Goal: Register for event/course

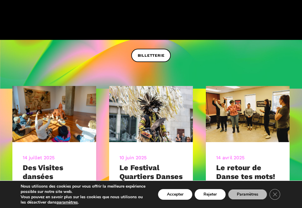
scroll to position [163, 0]
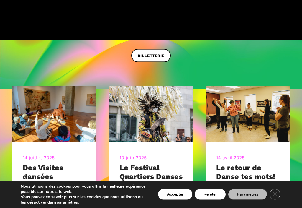
click at [156, 53] on span "BILLETTERIE" at bounding box center [151, 56] width 27 height 6
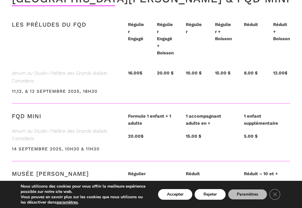
scroll to position [1407, 0]
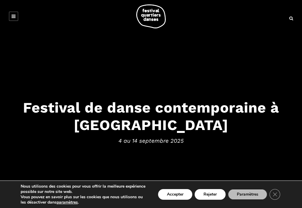
click at [258, 199] on button "Paramètres" at bounding box center [247, 194] width 39 height 11
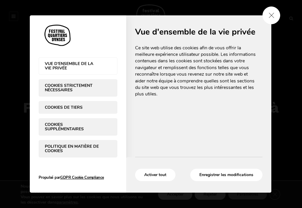
click at [236, 174] on button "Enregistrer les modifications" at bounding box center [226, 175] width 72 height 12
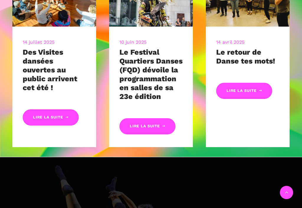
scroll to position [271, 0]
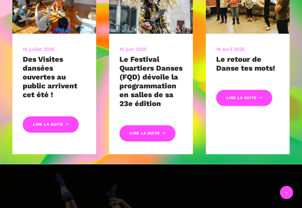
click at [289, 192] on link at bounding box center [286, 192] width 13 height 13
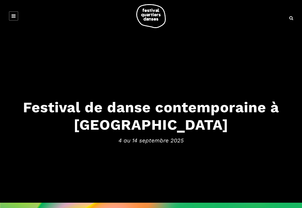
scroll to position [0, 0]
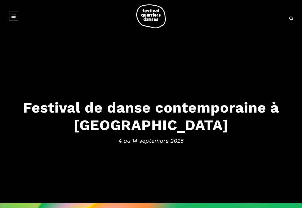
click at [220, 108] on h3 "Festival de danse contemporaine à [GEOGRAPHIC_DATA]" at bounding box center [151, 116] width 290 height 35
click at [156, 125] on h3 "Festival de danse contemporaine à [GEOGRAPHIC_DATA]" at bounding box center [151, 116] width 290 height 35
click at [13, 19] on link at bounding box center [13, 16] width 9 height 9
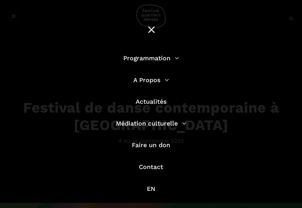
click at [153, 58] on link "Programmation" at bounding box center [151, 57] width 56 height 7
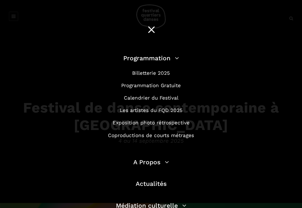
click at [173, 84] on link "Programmation Gratuite" at bounding box center [151, 85] width 60 height 6
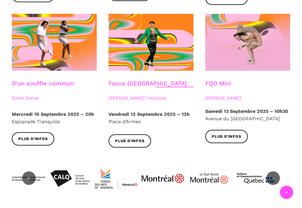
scroll to position [651, 0]
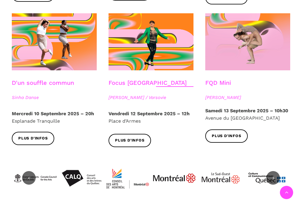
click at [228, 133] on span "Plus d'infos" at bounding box center [227, 136] width 30 height 6
